Goal: Navigation & Orientation: Find specific page/section

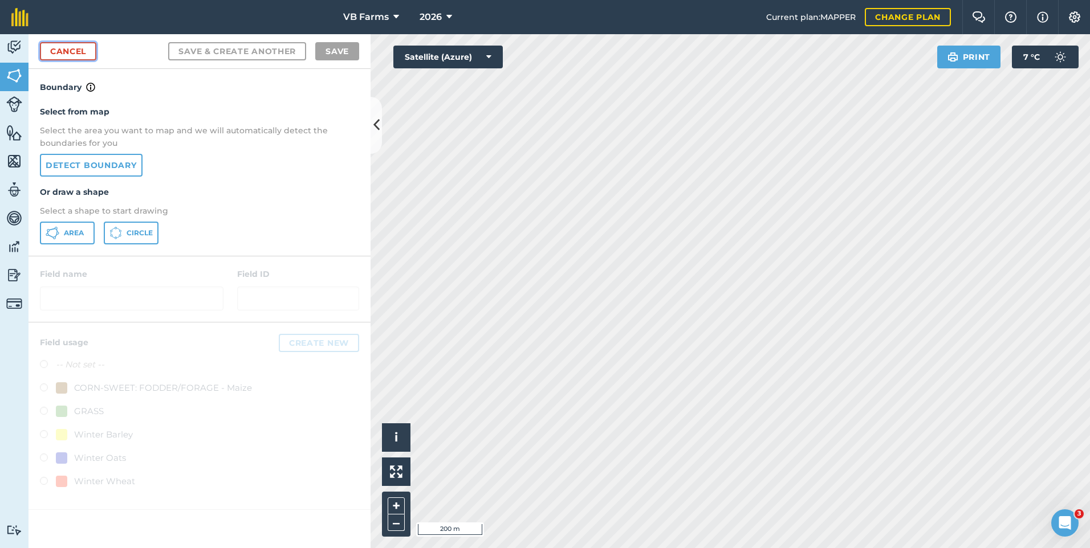
click at [68, 49] on link "Cancel" at bounding box center [68, 51] width 56 height 18
